Goal: Task Accomplishment & Management: Use online tool/utility

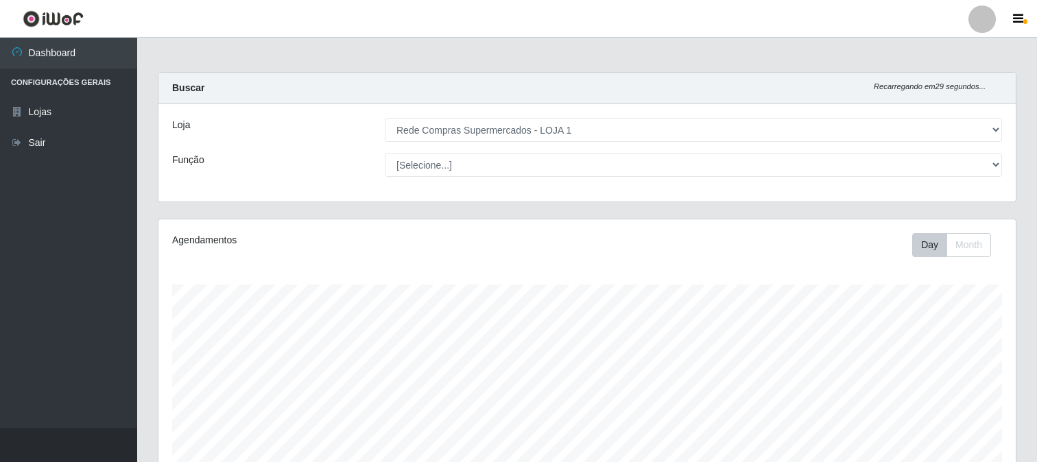
select select "158"
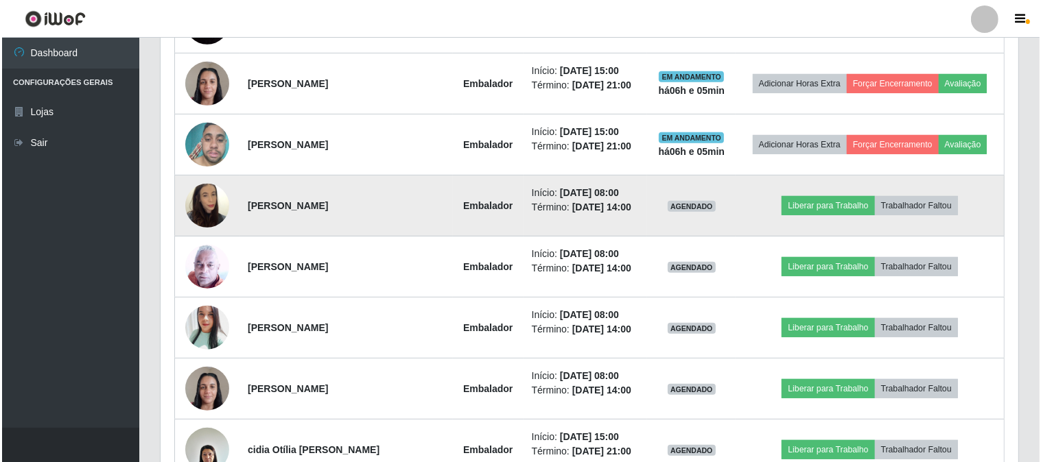
scroll to position [457, 0]
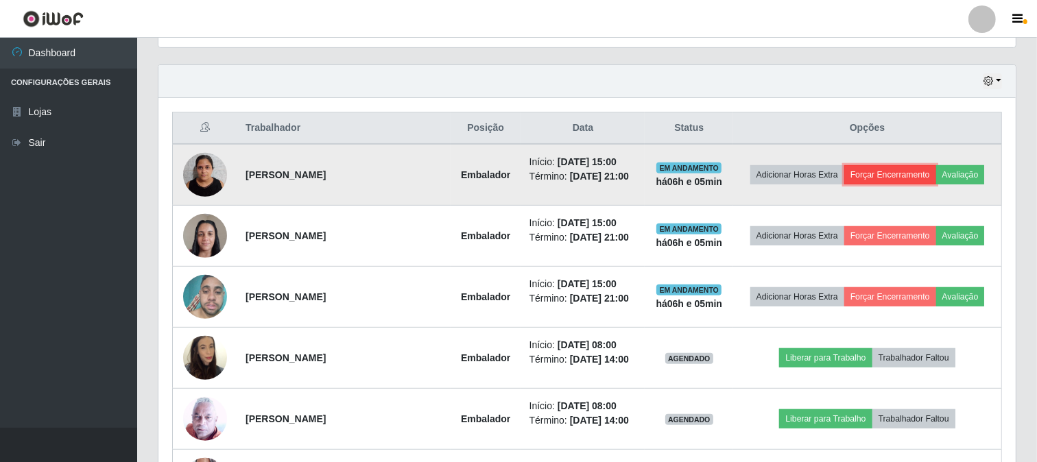
click at [887, 174] on button "Forçar Encerramento" at bounding box center [891, 174] width 92 height 19
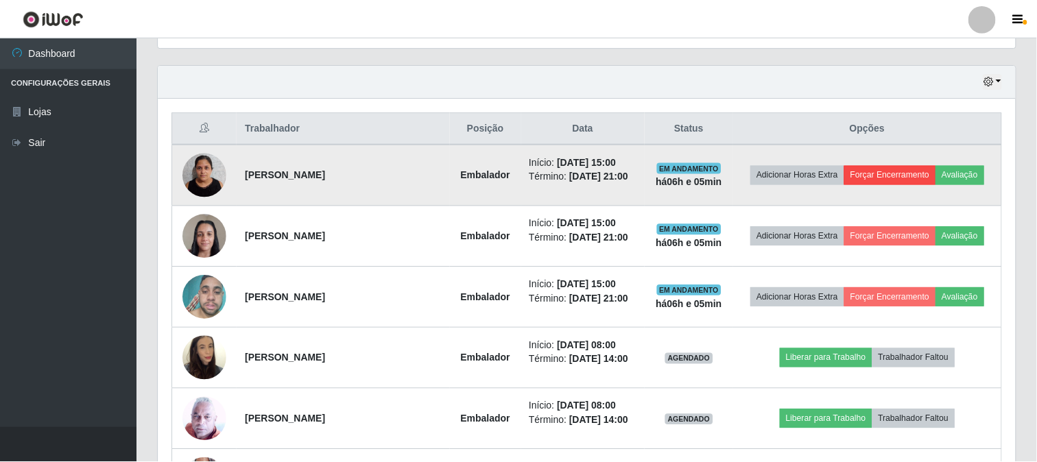
scroll to position [284, 849]
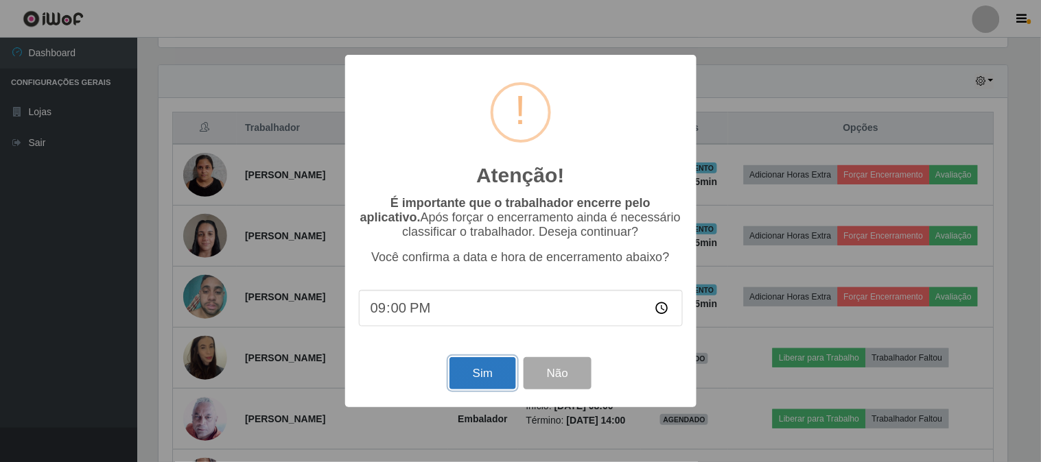
click at [491, 379] on button "Sim" at bounding box center [482, 373] width 67 height 32
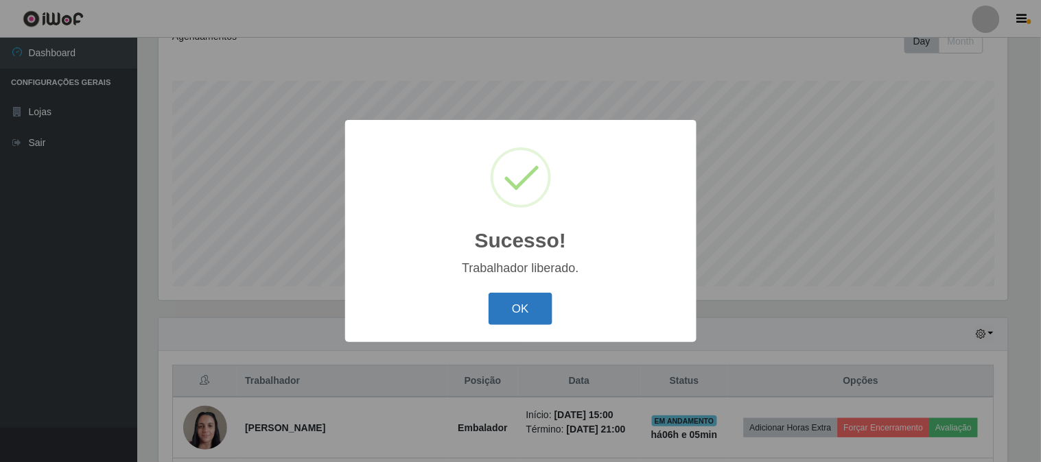
click at [523, 304] on button "OK" at bounding box center [521, 309] width 64 height 32
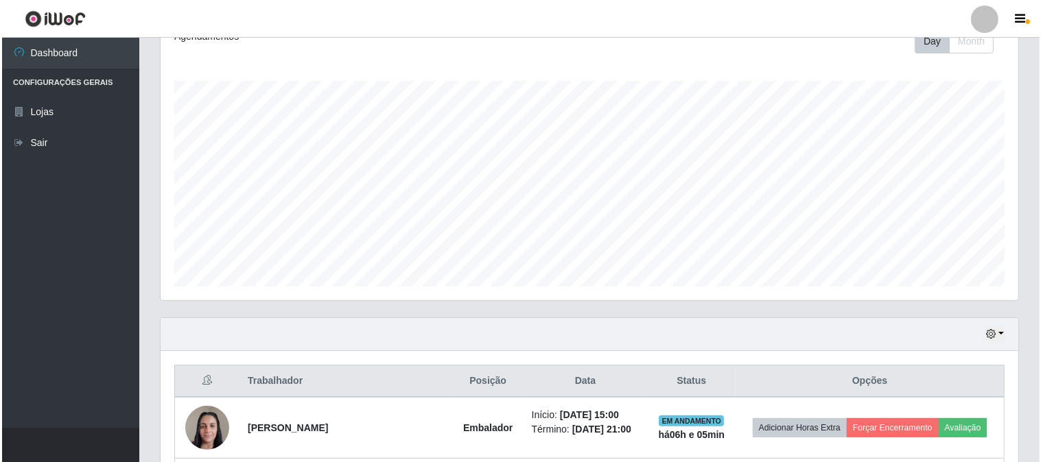
scroll to position [509, 0]
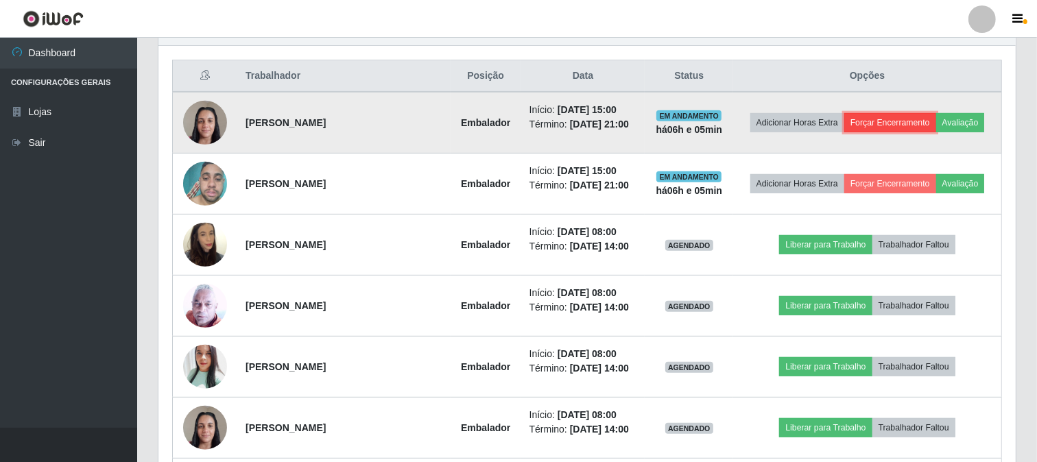
click at [914, 115] on button "Forçar Encerramento" at bounding box center [891, 122] width 92 height 19
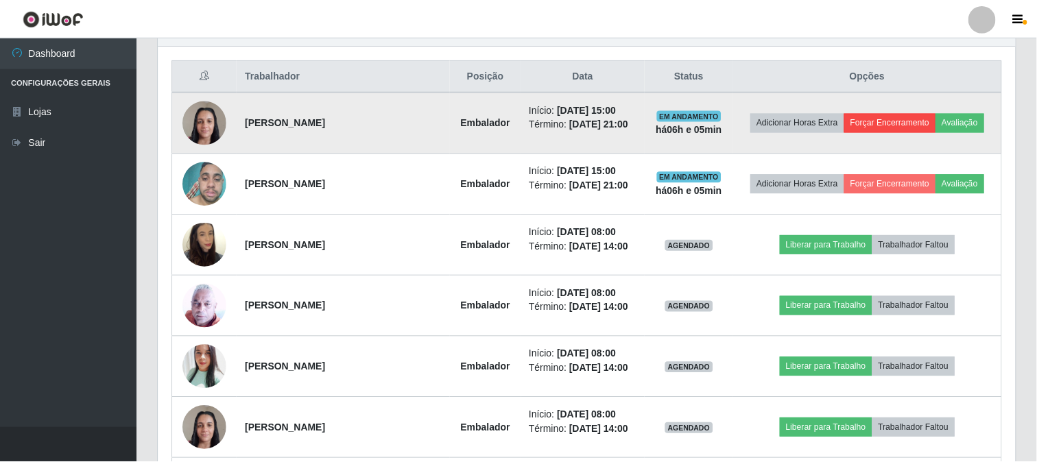
scroll to position [284, 849]
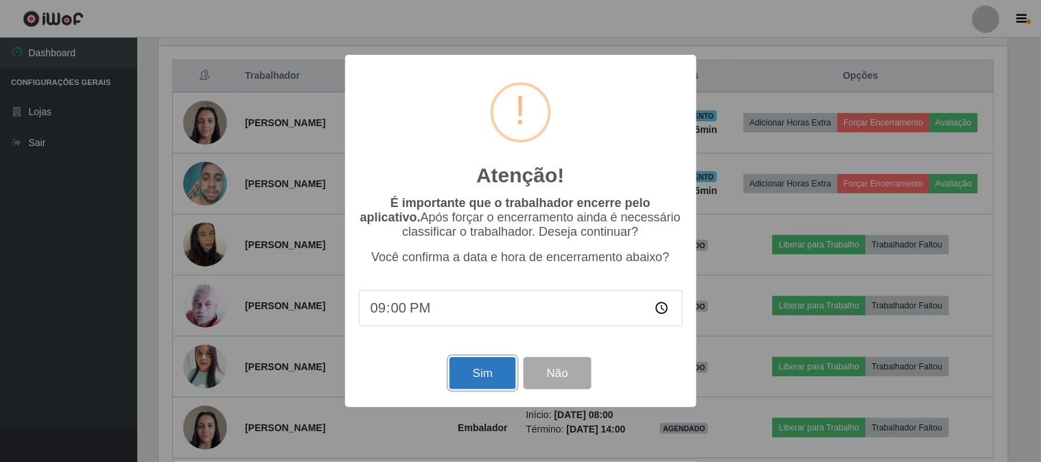
click at [485, 368] on button "Sim" at bounding box center [482, 373] width 67 height 32
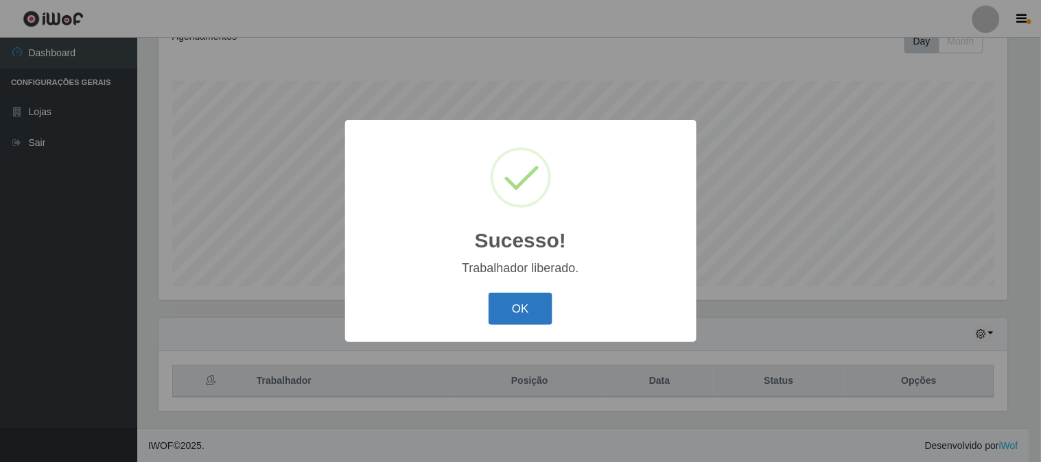
click at [509, 298] on button "OK" at bounding box center [521, 309] width 64 height 32
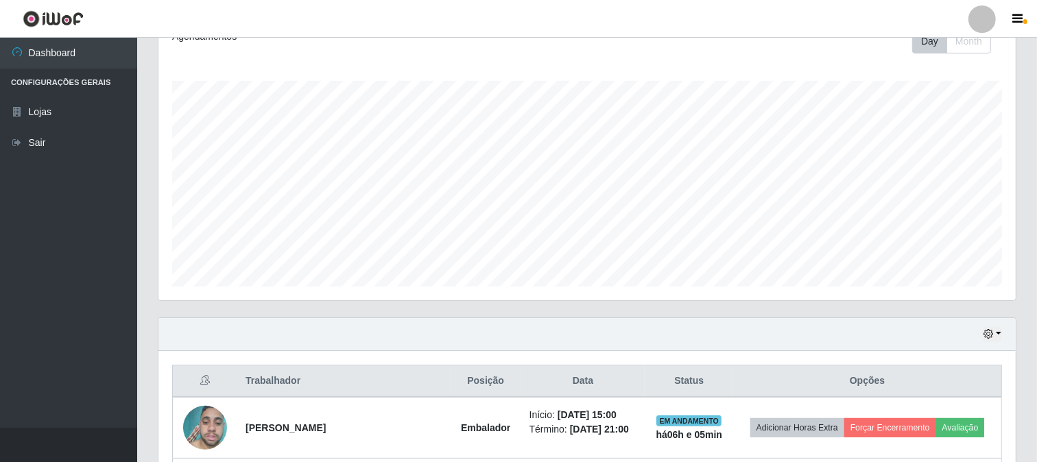
scroll to position [433, 0]
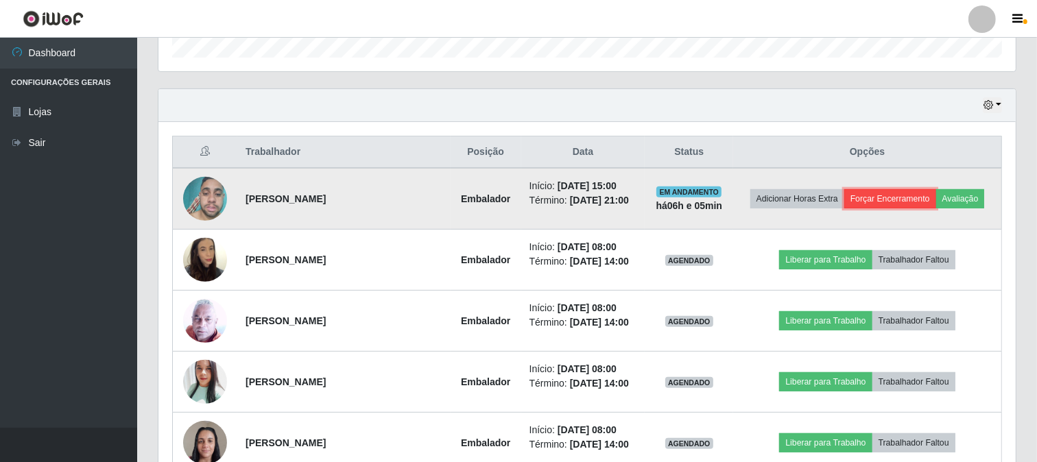
click at [876, 195] on button "Forçar Encerramento" at bounding box center [891, 198] width 92 height 19
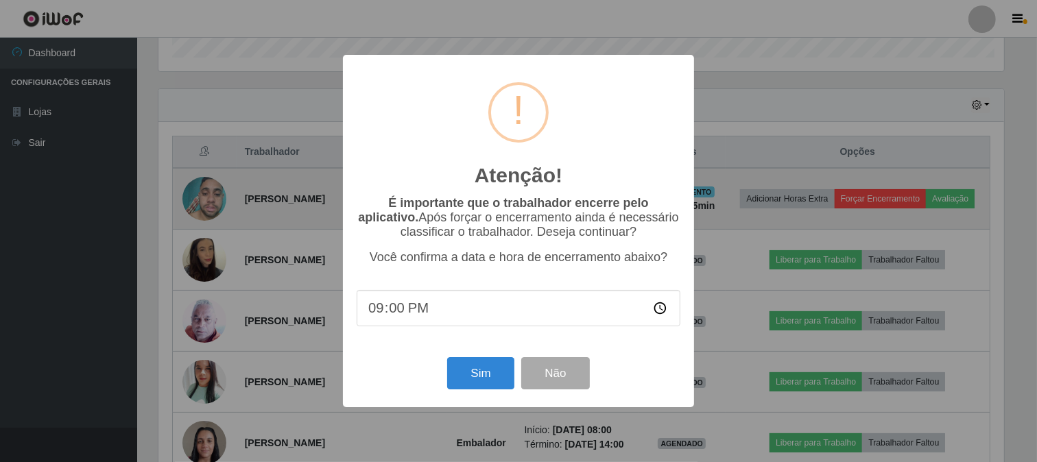
scroll to position [284, 849]
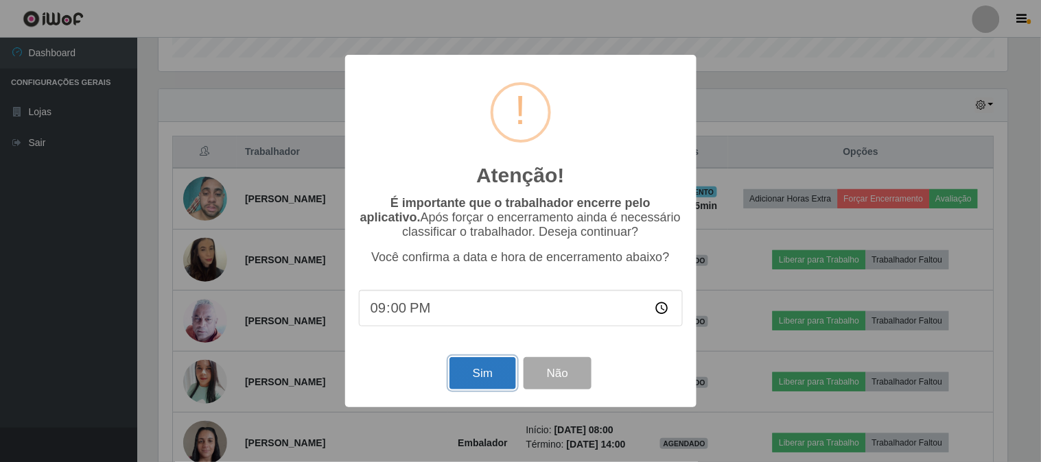
click at [511, 376] on button "Sim" at bounding box center [482, 373] width 67 height 32
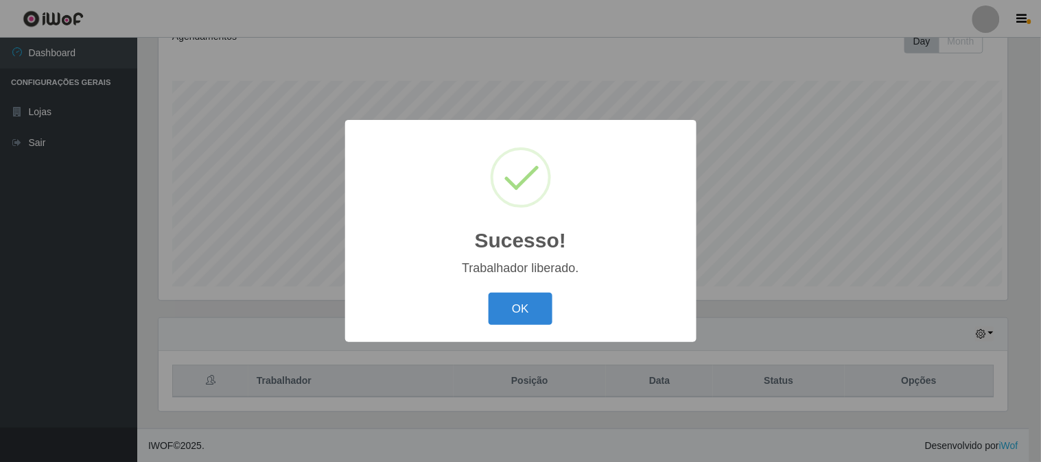
scroll to position [0, 0]
click at [525, 309] on button "OK" at bounding box center [521, 309] width 64 height 32
